Goal: Communication & Community: Answer question/provide support

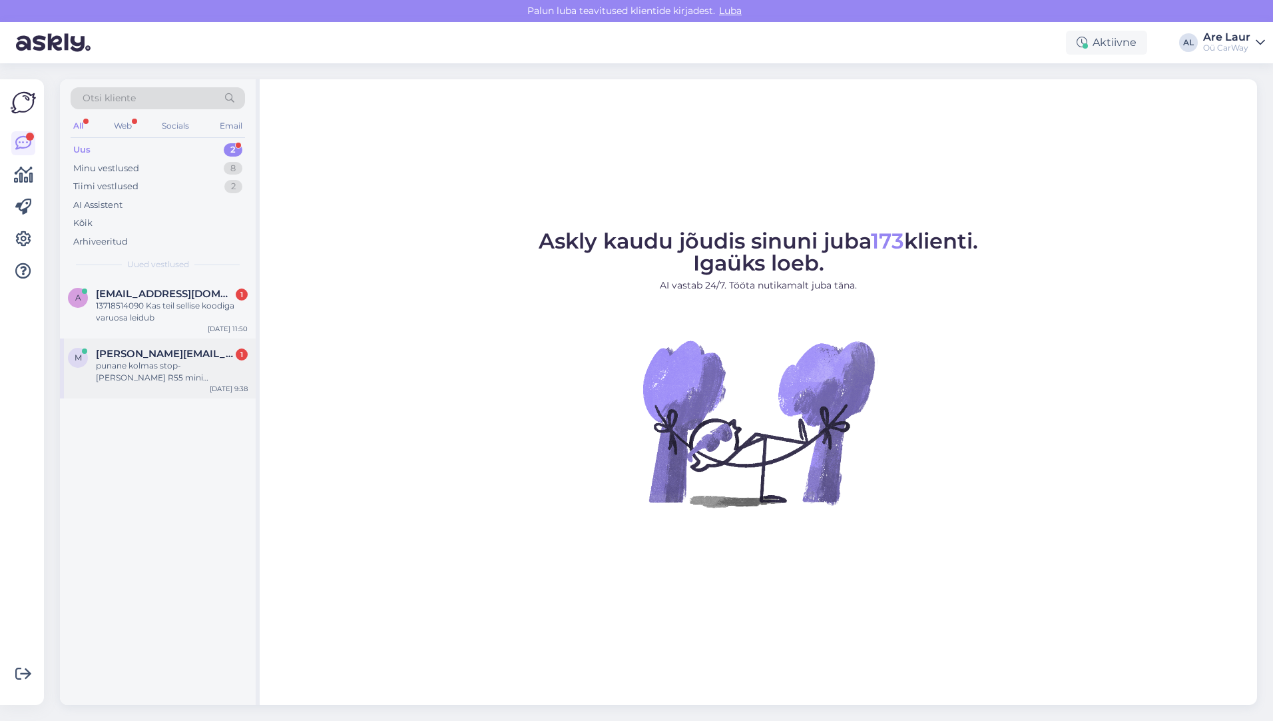
click at [143, 358] on span "[PERSON_NAME][EMAIL_ADDRESS][DOMAIN_NAME]" at bounding box center [165, 354] width 139 height 12
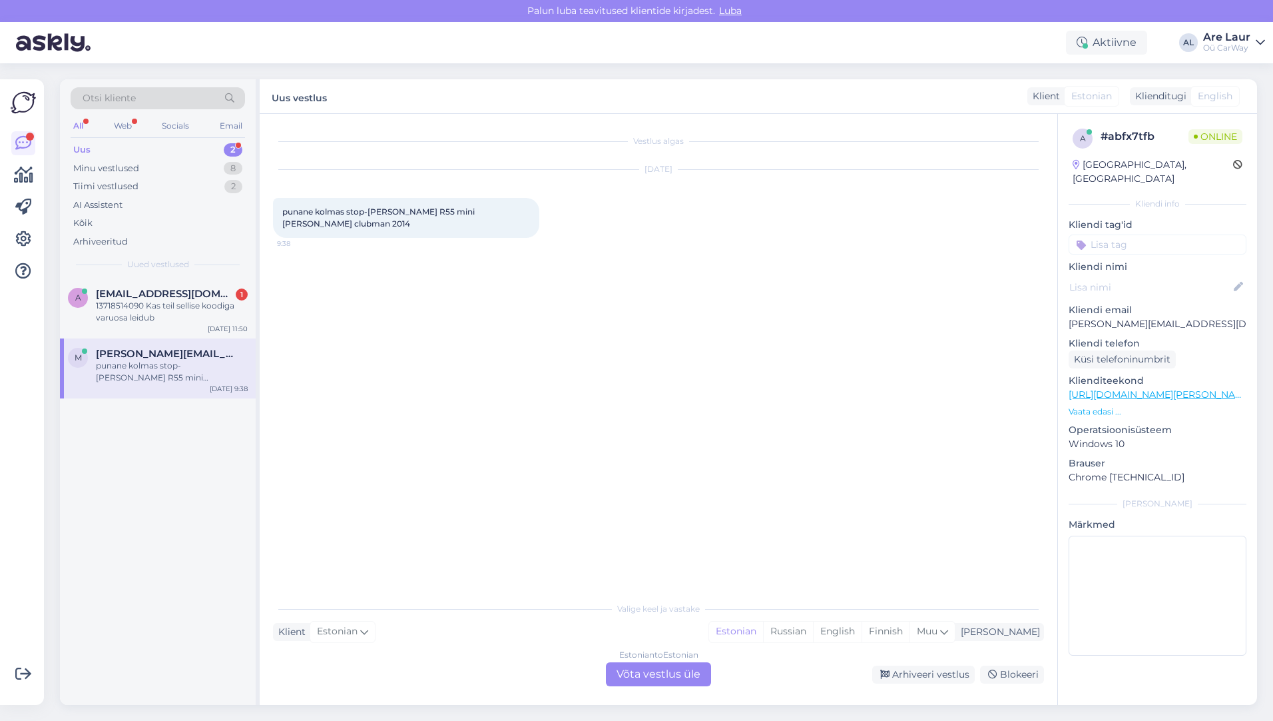
click at [661, 675] on div "Estonian to Estonian Võta vestlus üle" at bounding box center [658, 674] width 105 height 24
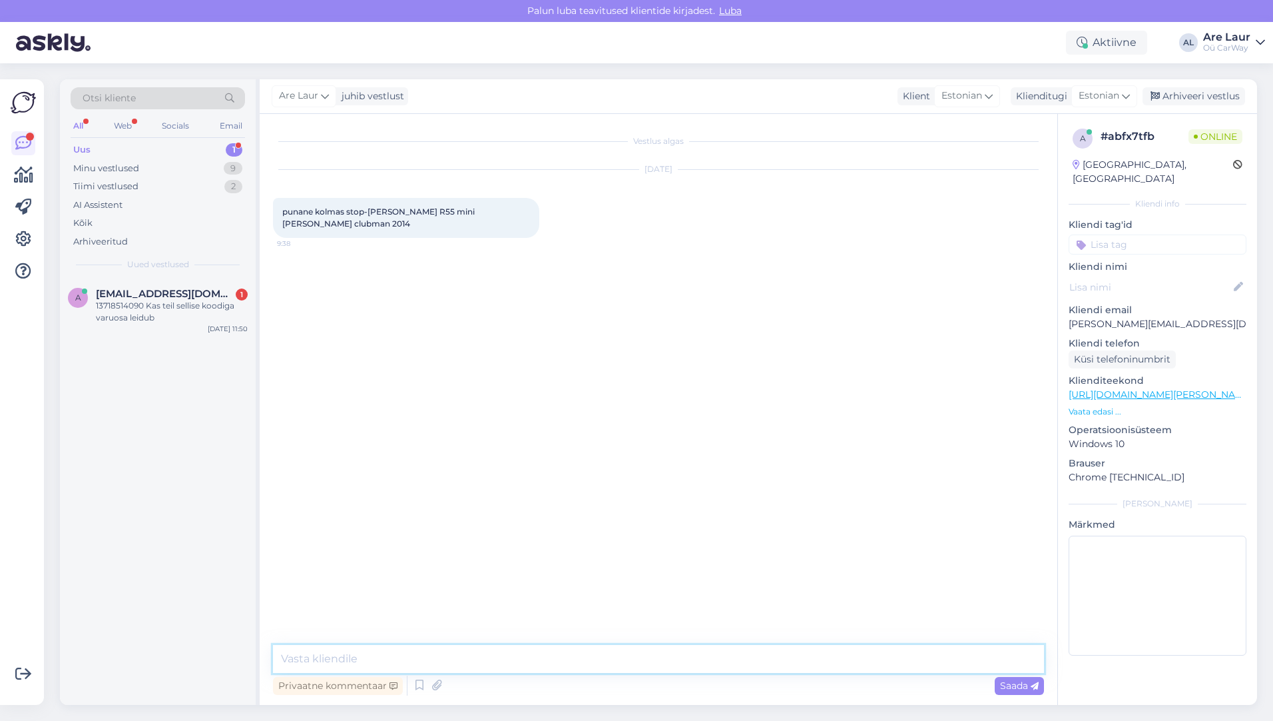
click at [446, 652] on textarea at bounding box center [658, 659] width 771 height 28
type textarea "Tere, ei ole sellist asja meie laost pakkuda."
click at [1005, 680] on span "Saada" at bounding box center [1019, 685] width 39 height 12
click at [119, 303] on div "13718514090 Kas teil sellise koodiga varuosa leidub" at bounding box center [172, 312] width 152 height 24
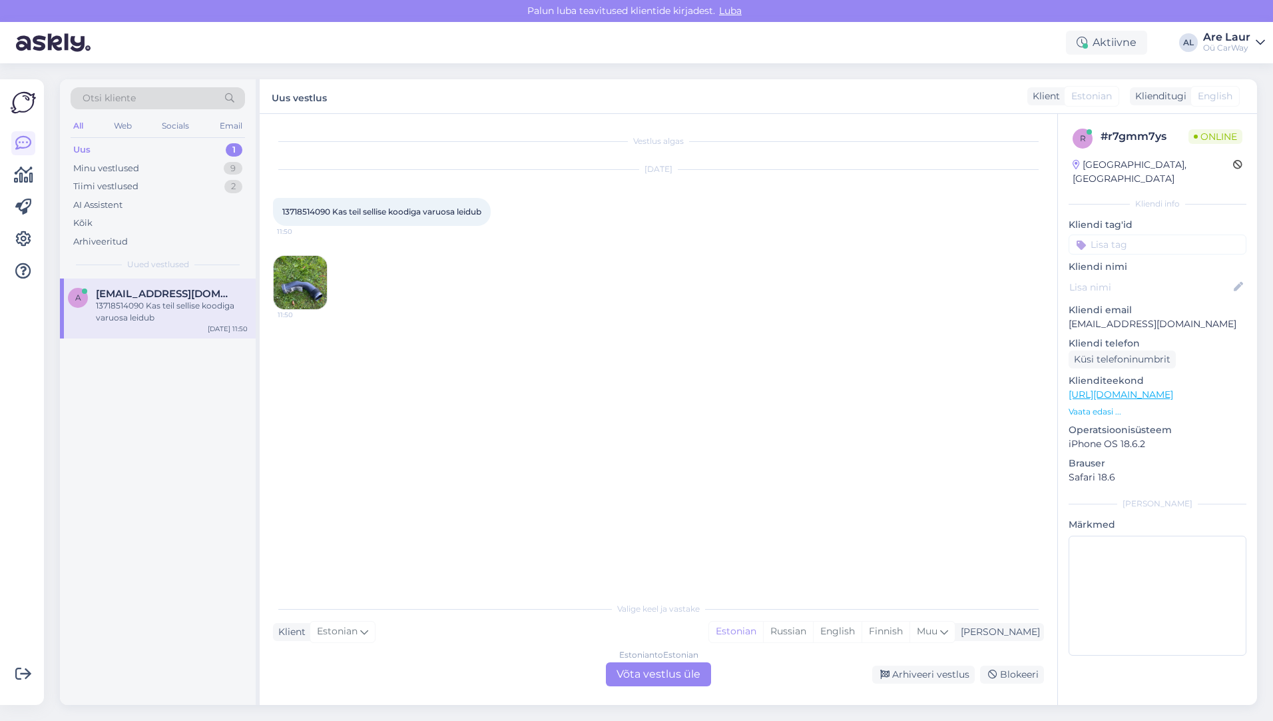
click at [306, 289] on img at bounding box center [300, 282] width 53 height 53
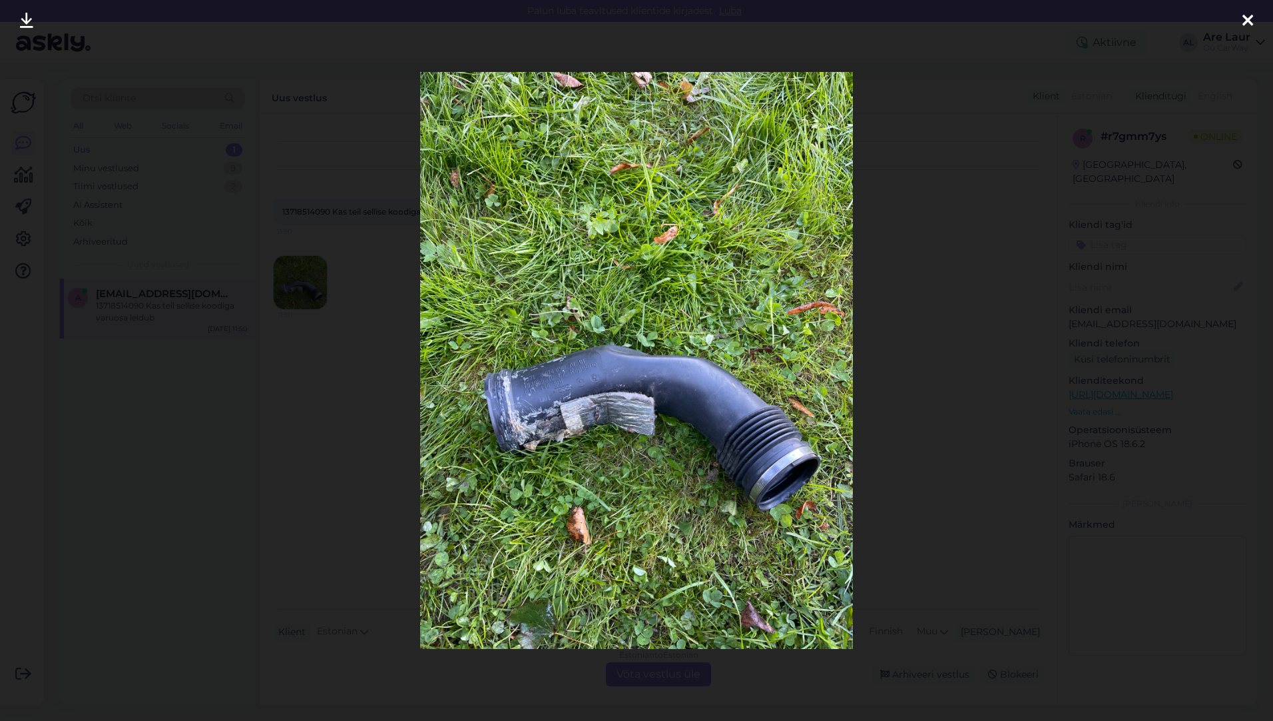
click at [1243, 21] on icon at bounding box center [1248, 21] width 11 height 17
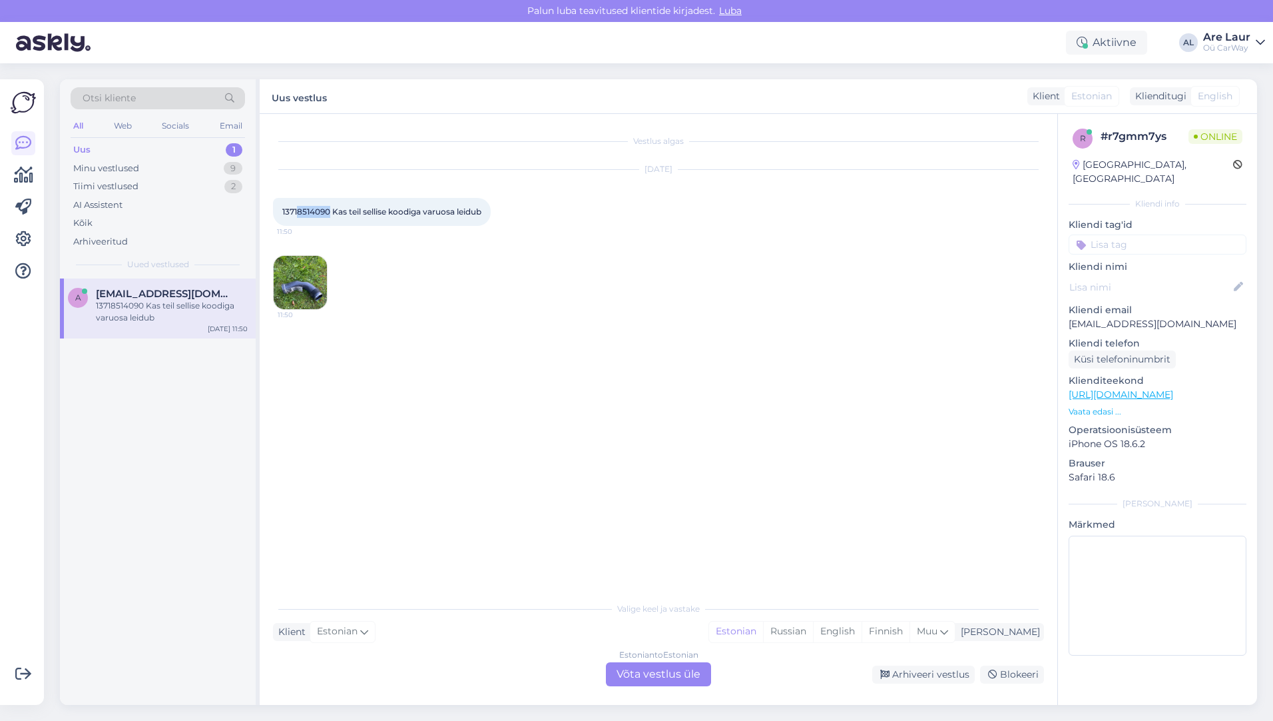
drag, startPoint x: 329, startPoint y: 209, endPoint x: 298, endPoint y: 212, distance: 30.8
click at [298, 212] on span "13718514090 Kas teil sellise koodiga varuosa leidub" at bounding box center [381, 211] width 199 height 10
copy span "8514090"
click at [1144, 388] on link "[URL][DOMAIN_NAME]" at bounding box center [1121, 394] width 105 height 12
drag, startPoint x: 1182, startPoint y: 311, endPoint x: 1071, endPoint y: 312, distance: 110.6
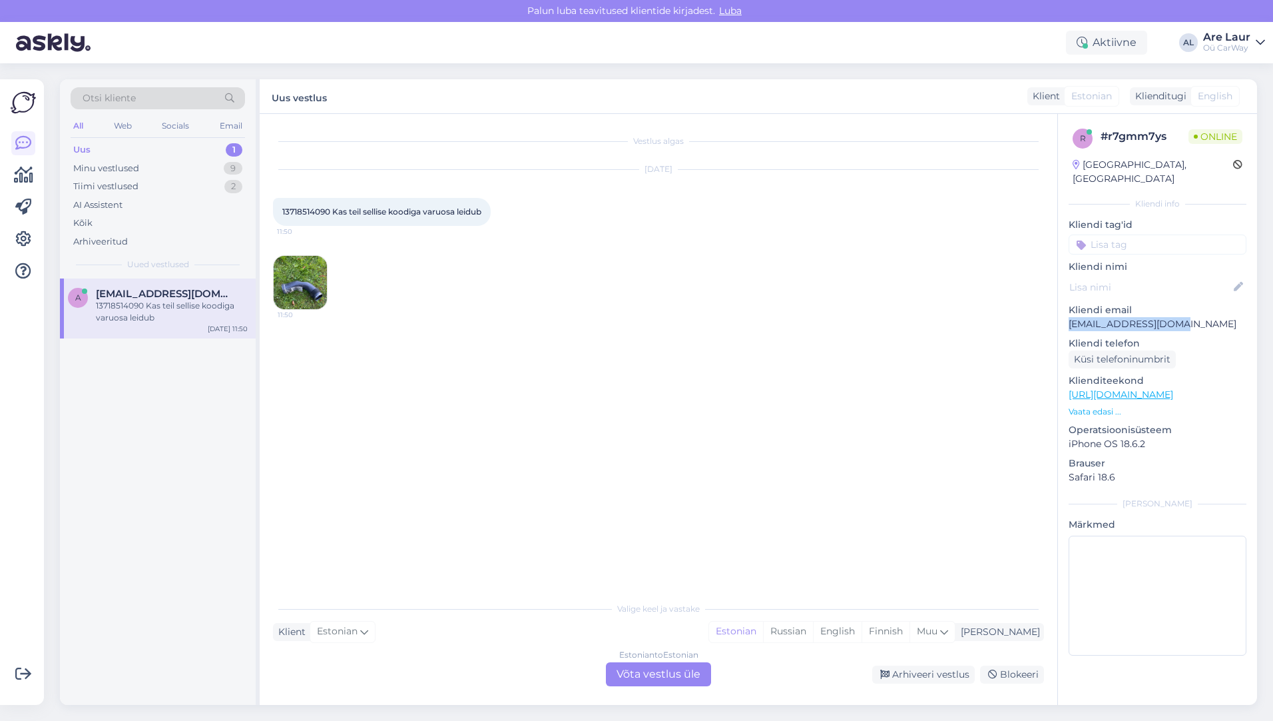
click at [1071, 317] on p "[EMAIL_ADDRESS][DOMAIN_NAME]" at bounding box center [1158, 324] width 178 height 14
copy p "[EMAIL_ADDRESS][DOMAIN_NAME]"
click at [301, 282] on img at bounding box center [300, 282] width 53 height 53
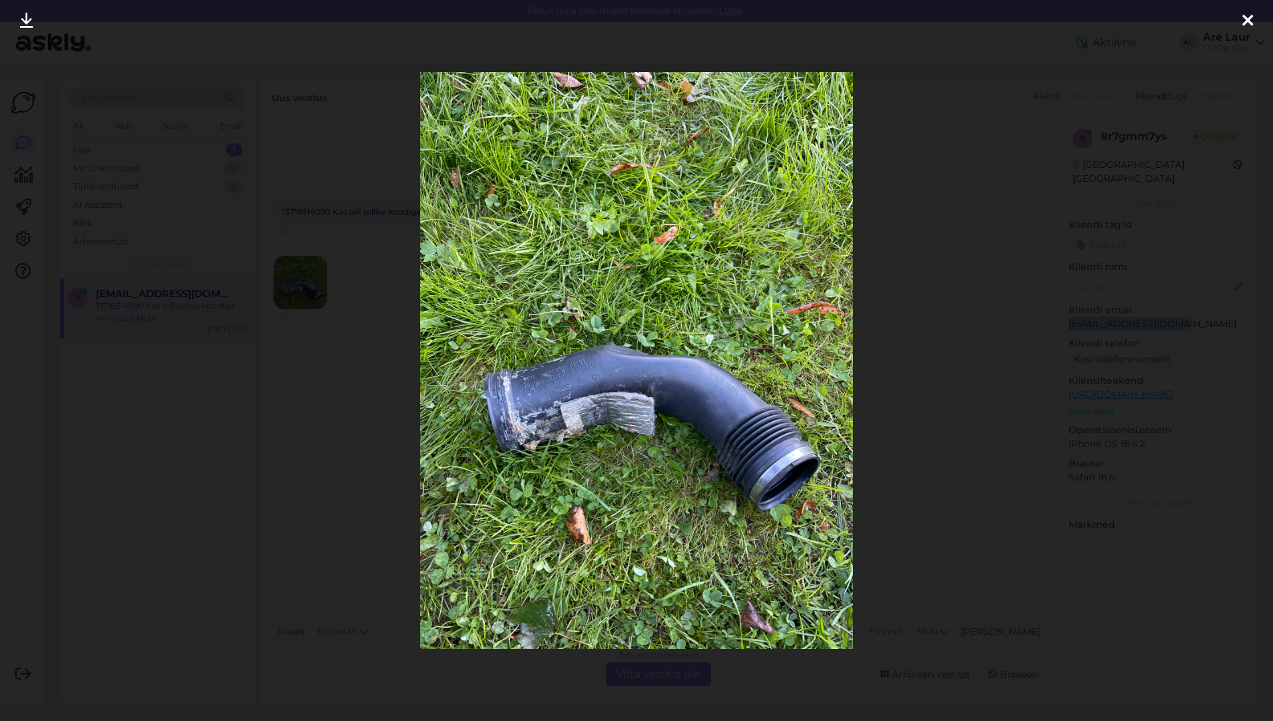
click at [1249, 17] on icon at bounding box center [1248, 21] width 11 height 17
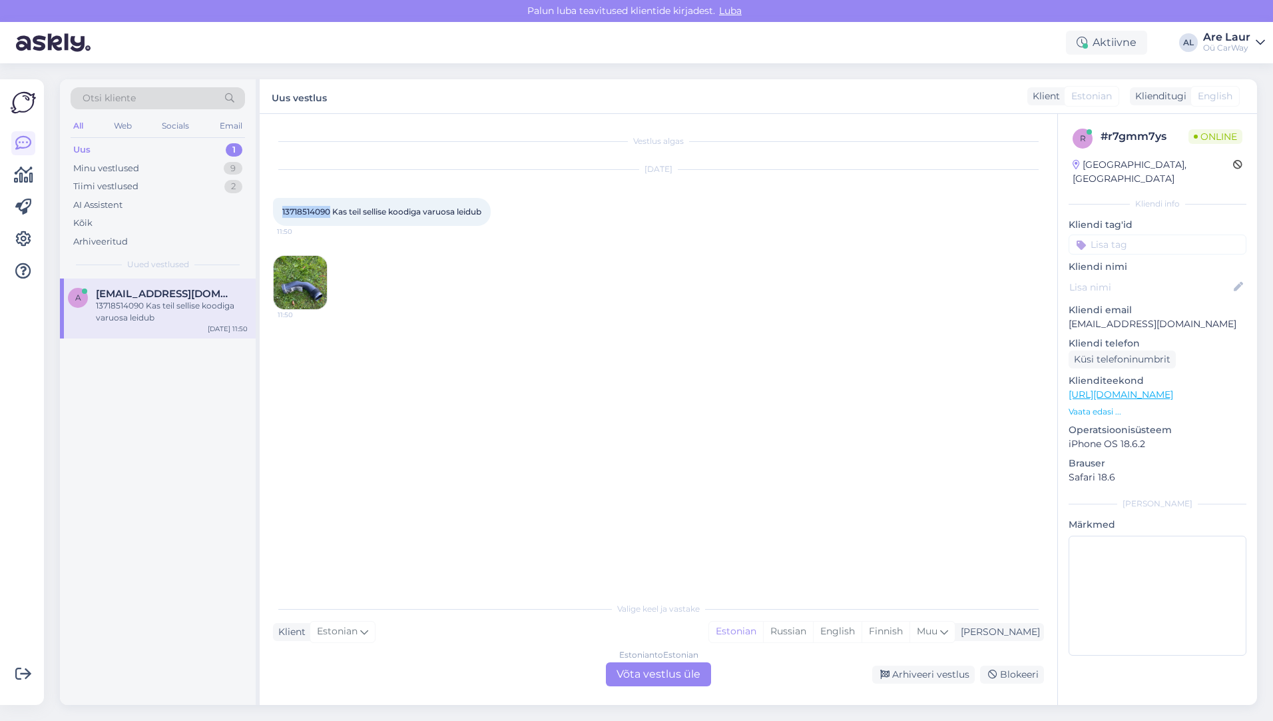
drag, startPoint x: 330, startPoint y: 210, endPoint x: 279, endPoint y: 210, distance: 50.6
click at [279, 210] on div "13718514090 Kas teil sellise koodiga varuosa leidub 11:50" at bounding box center [382, 212] width 218 height 28
drag, startPoint x: 279, startPoint y: 210, endPoint x: 288, endPoint y: 210, distance: 8.7
copy span "13718514090"
click at [658, 675] on div "Estonian to Estonian Võta vestlus üle" at bounding box center [658, 674] width 105 height 24
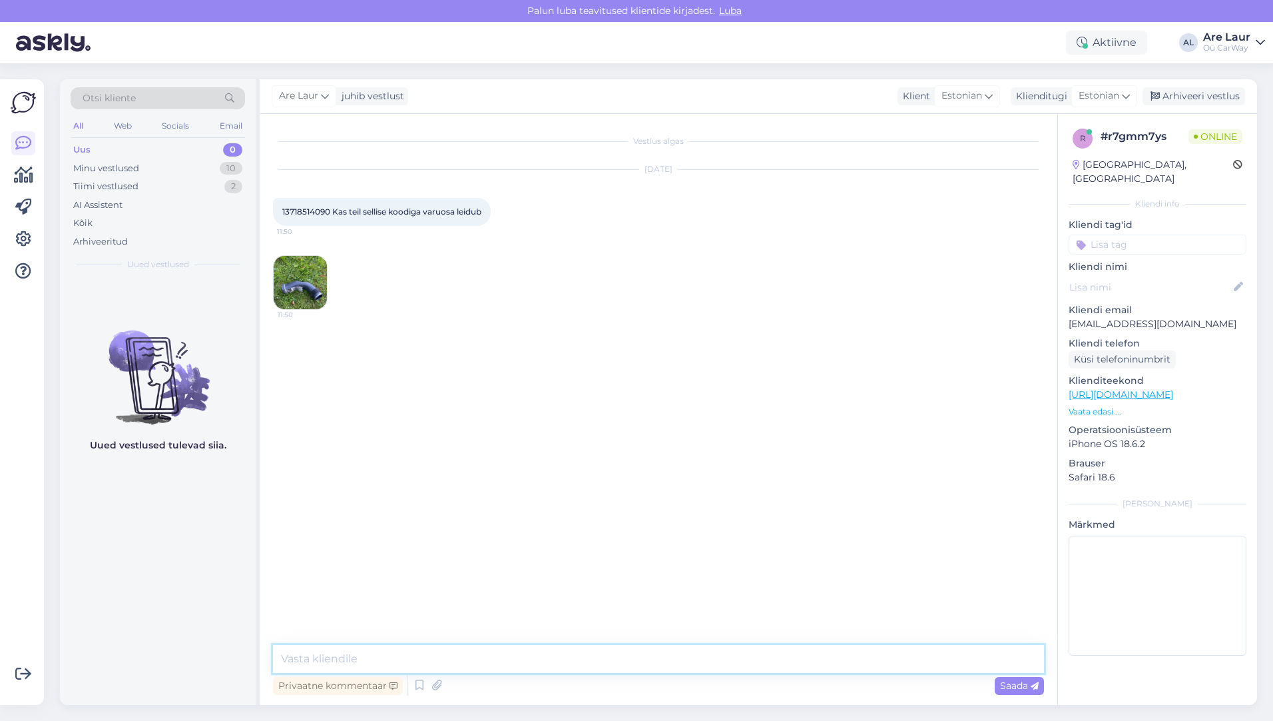
click at [466, 654] on textarea at bounding box center [658, 659] width 771 height 28
type textarea "Tere, Meie maja müüb teda altikoos turbo otsa mineva toruga komplektina, jah on…"
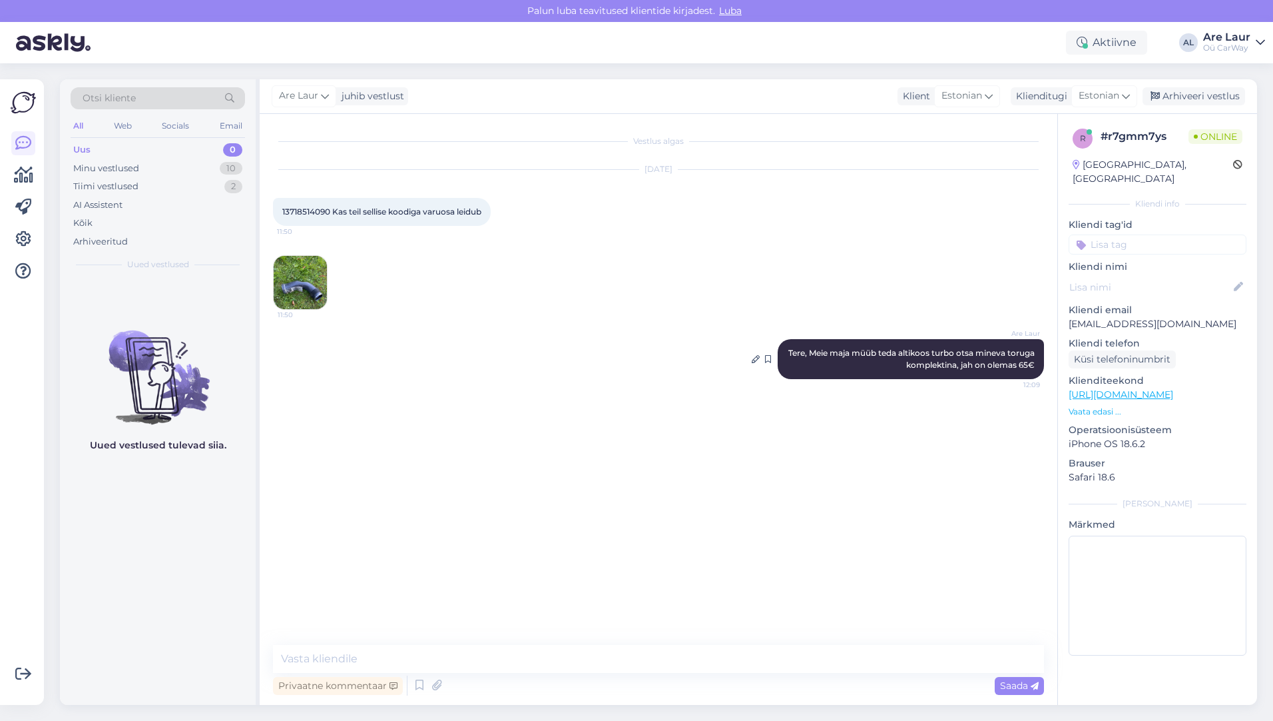
click at [908, 360] on span "Tere, Meie maja müüb teda altikoos turbo otsa mineva toruga komplektina, jah on…" at bounding box center [913, 359] width 248 height 22
click at [753, 359] on icon at bounding box center [756, 359] width 8 height 8
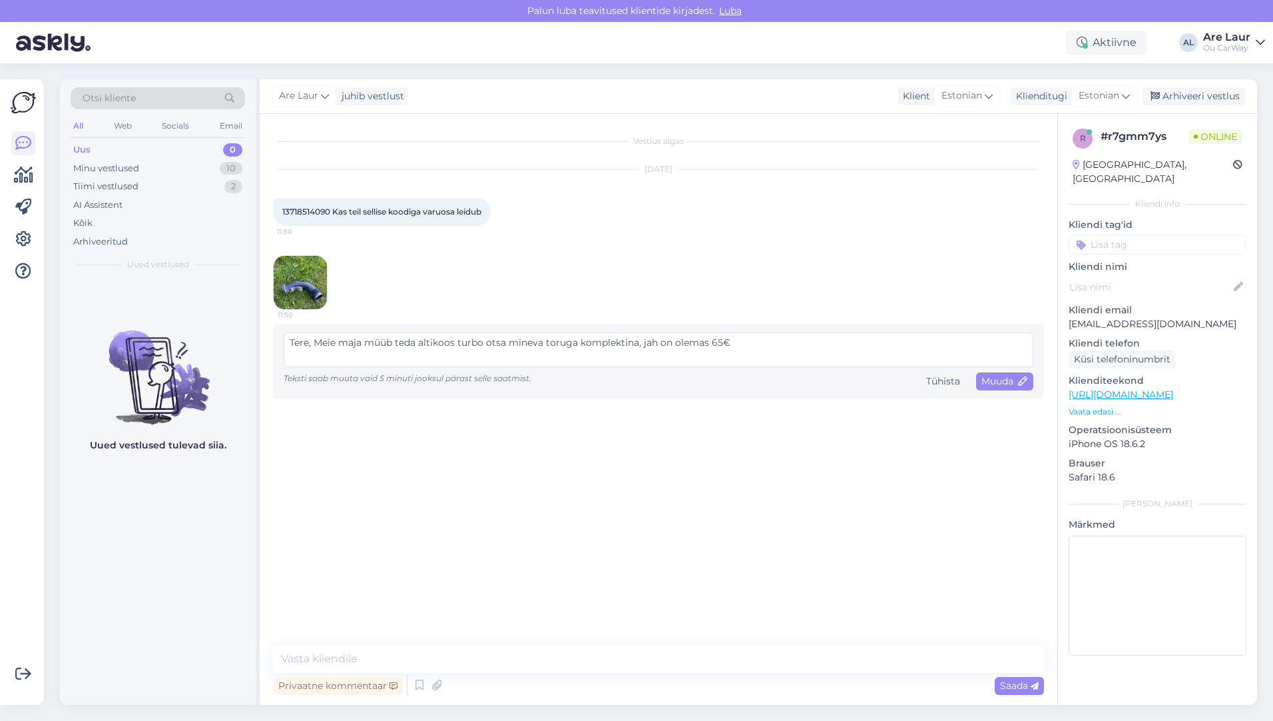
click at [427, 341] on textarea "Tere, Meie maja müüb teda altikoos turbo otsa mineva toruga komplektina, jah on…" at bounding box center [659, 349] width 750 height 35
click at [438, 342] on textarea "Tere, Meie maja müüb teda alatikoos turbo otsa mineva toruga komplektina, jah o…" at bounding box center [659, 349] width 750 height 35
type textarea "Tere, Meie maja müüb [PERSON_NAME] turbo otsa mineva toruga komplektina, jah on…"
click at [1001, 378] on span "Muuda" at bounding box center [1005, 381] width 47 height 12
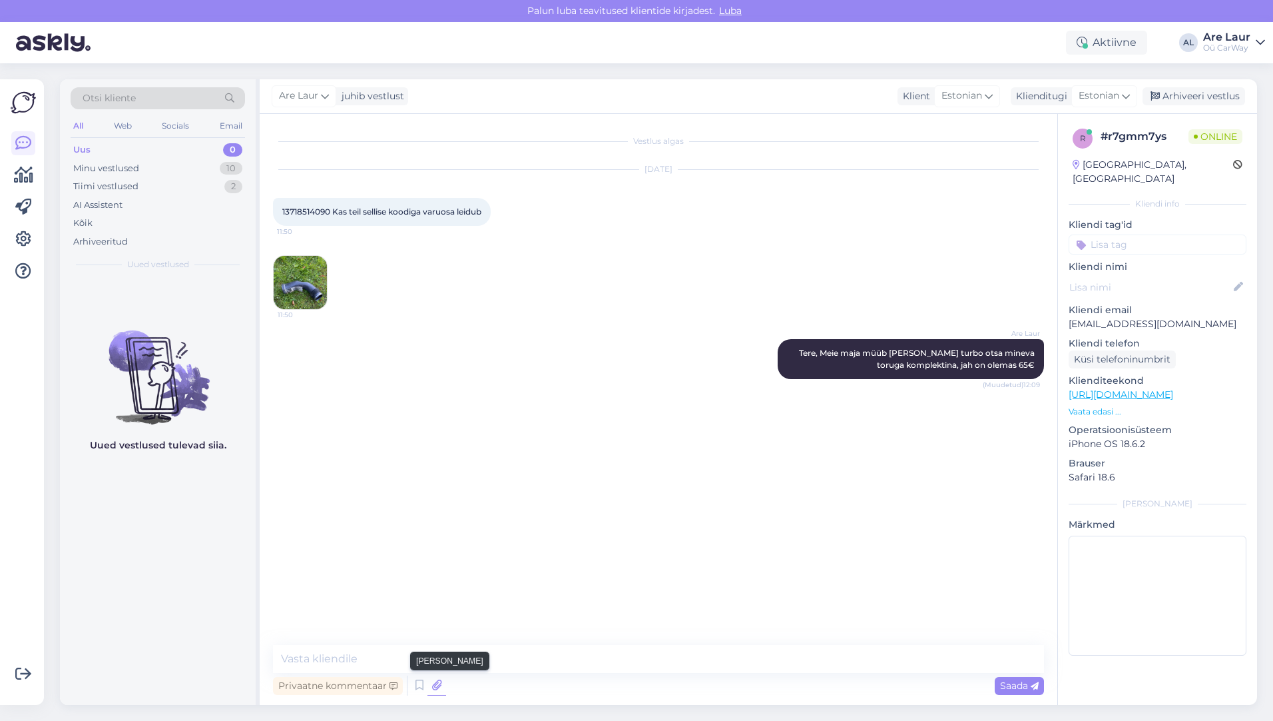
click at [440, 685] on icon at bounding box center [437, 685] width 19 height 20
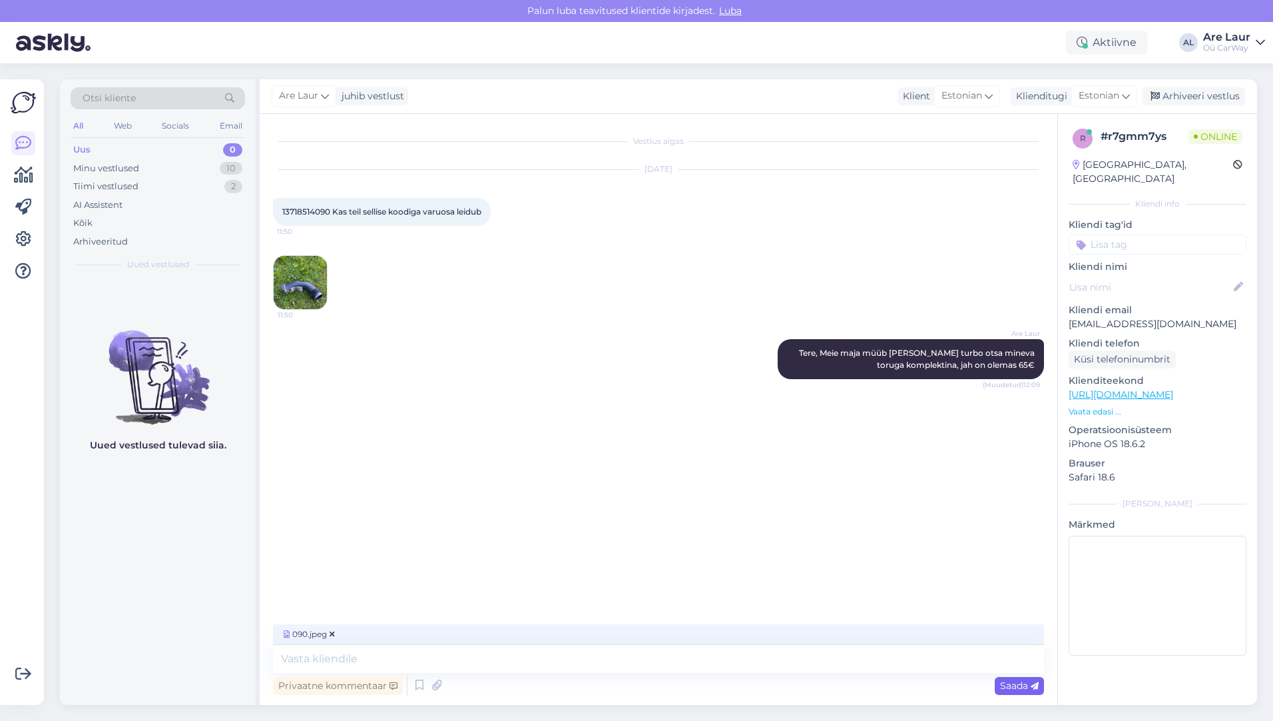
click at [1006, 683] on span "Saada" at bounding box center [1019, 685] width 39 height 12
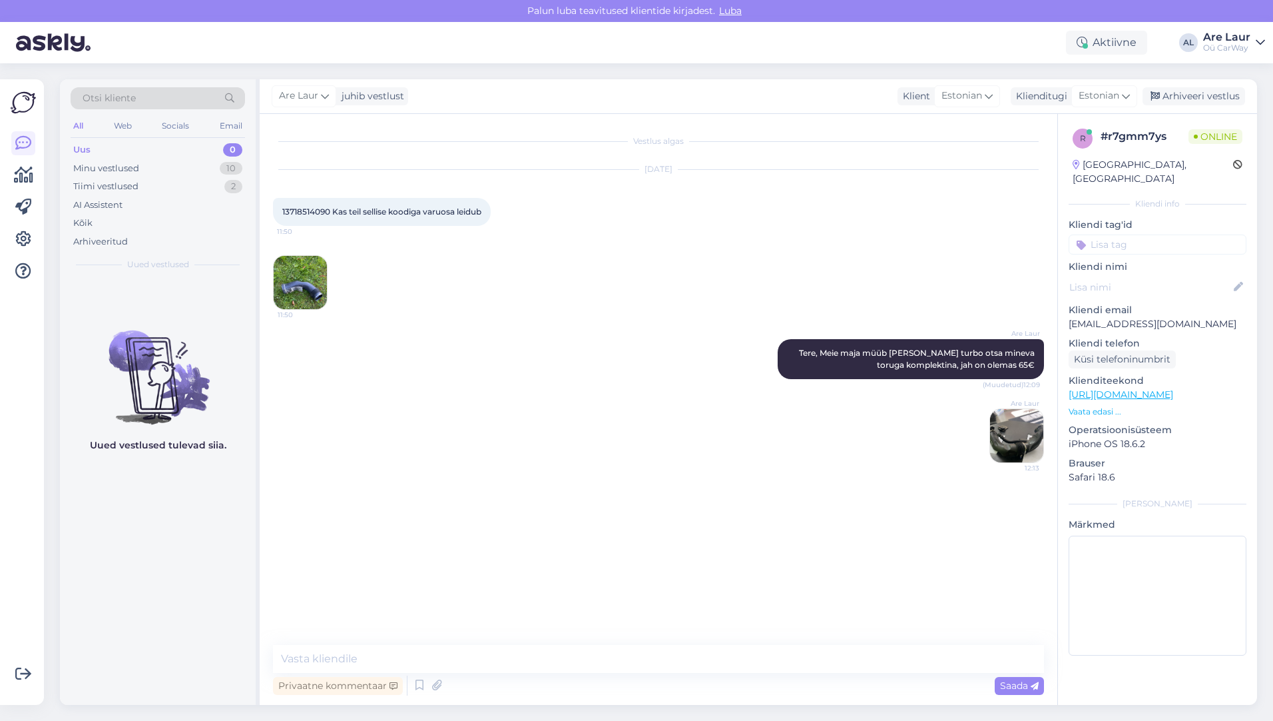
click at [1012, 437] on img at bounding box center [1016, 435] width 53 height 53
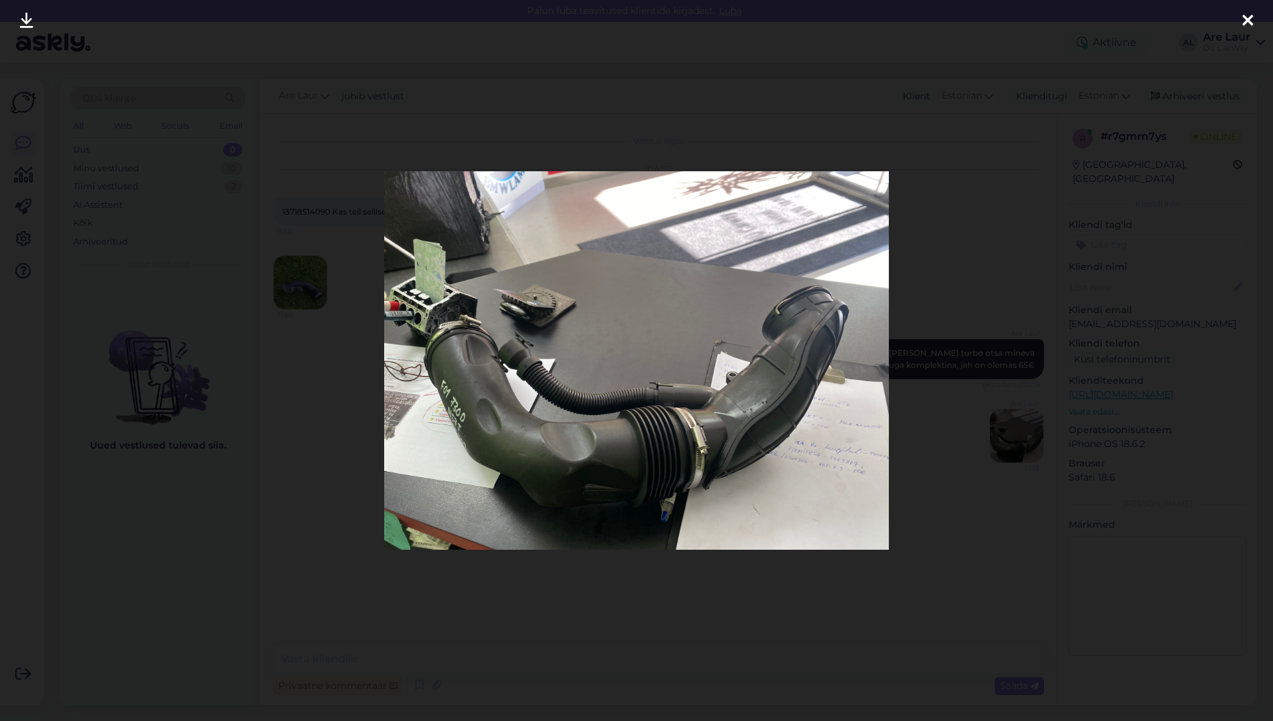
click at [1247, 23] on icon at bounding box center [1248, 21] width 11 height 17
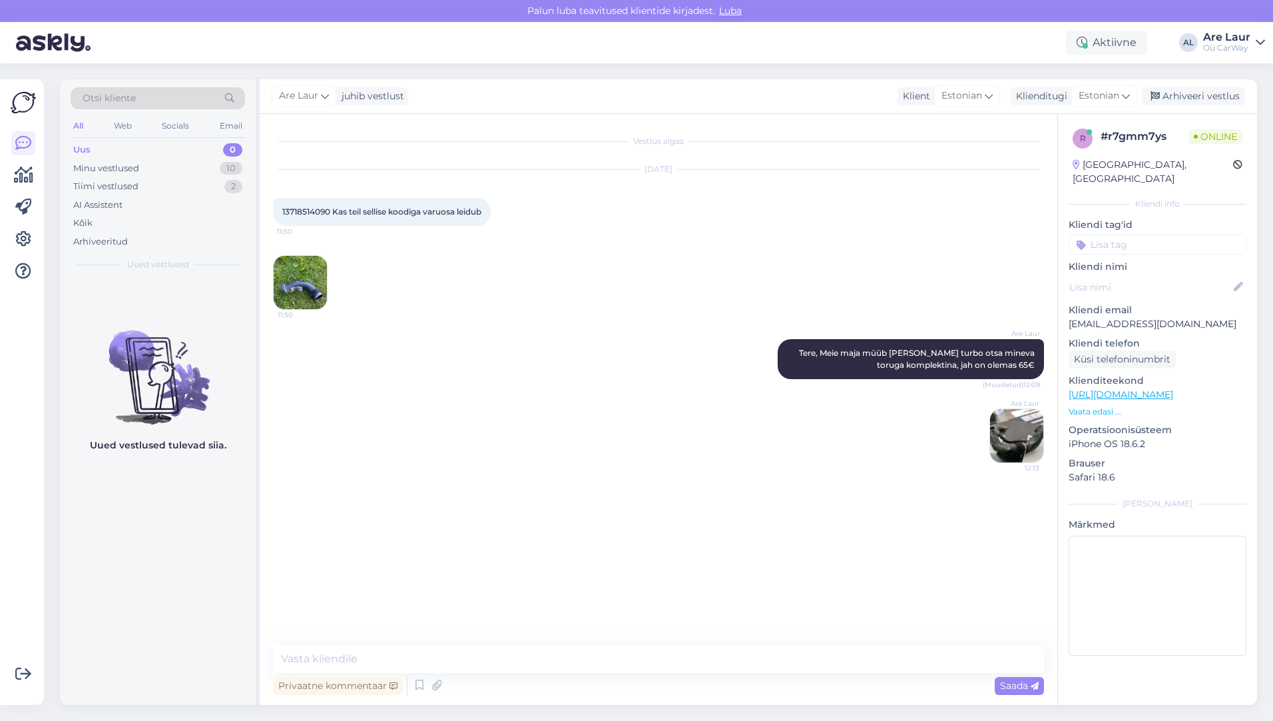
click at [317, 286] on img at bounding box center [300, 282] width 53 height 53
click at [318, 286] on img at bounding box center [300, 282] width 53 height 53
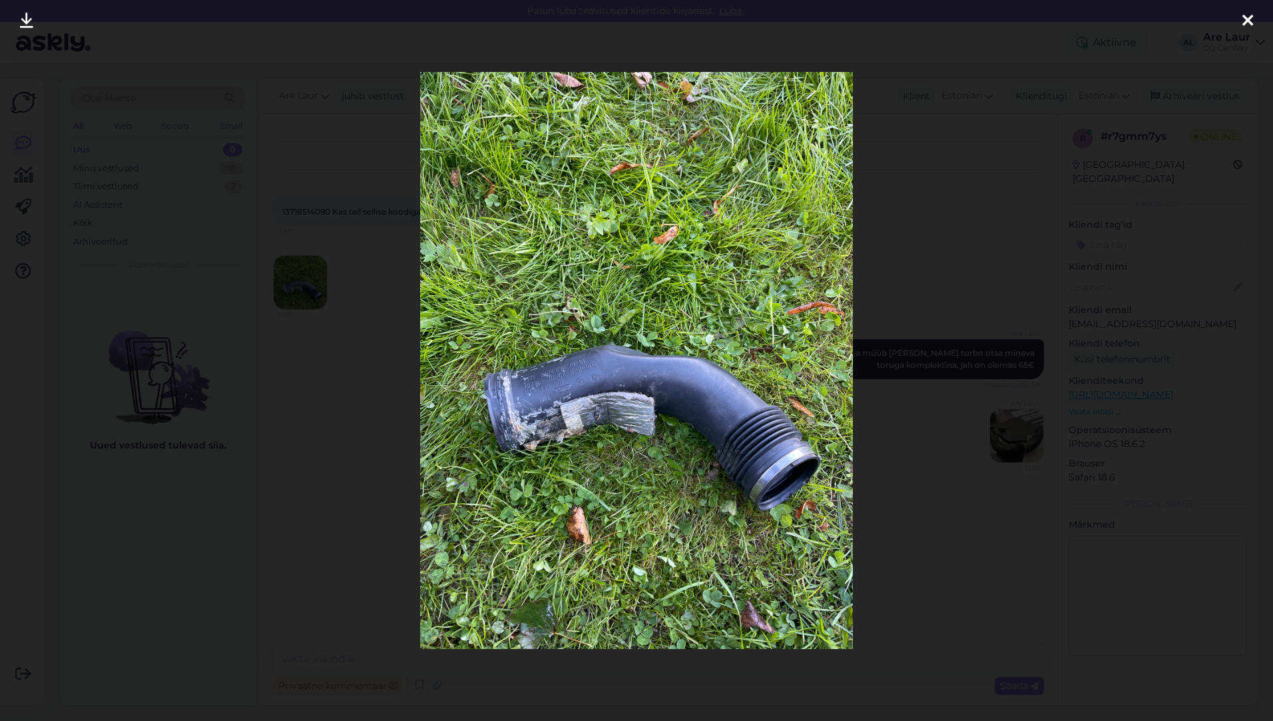
click at [1244, 17] on icon at bounding box center [1248, 21] width 11 height 17
